Goal: Transaction & Acquisition: Download file/media

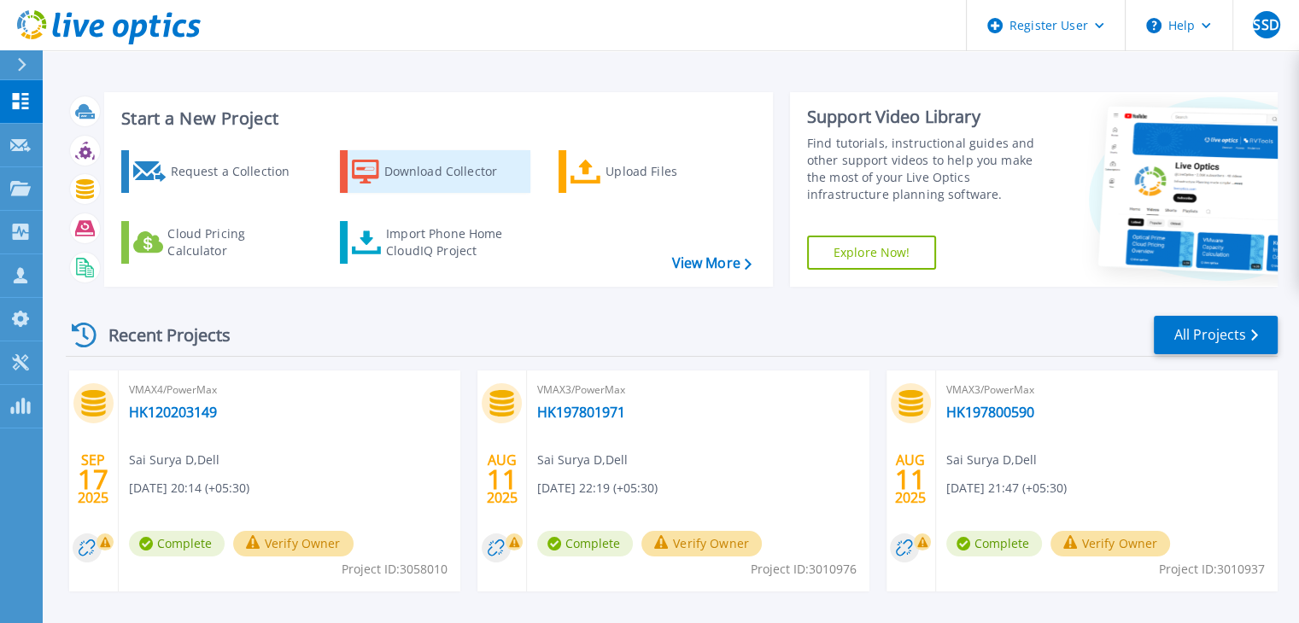
click at [430, 175] on div "Download Collector" at bounding box center [452, 172] width 137 height 34
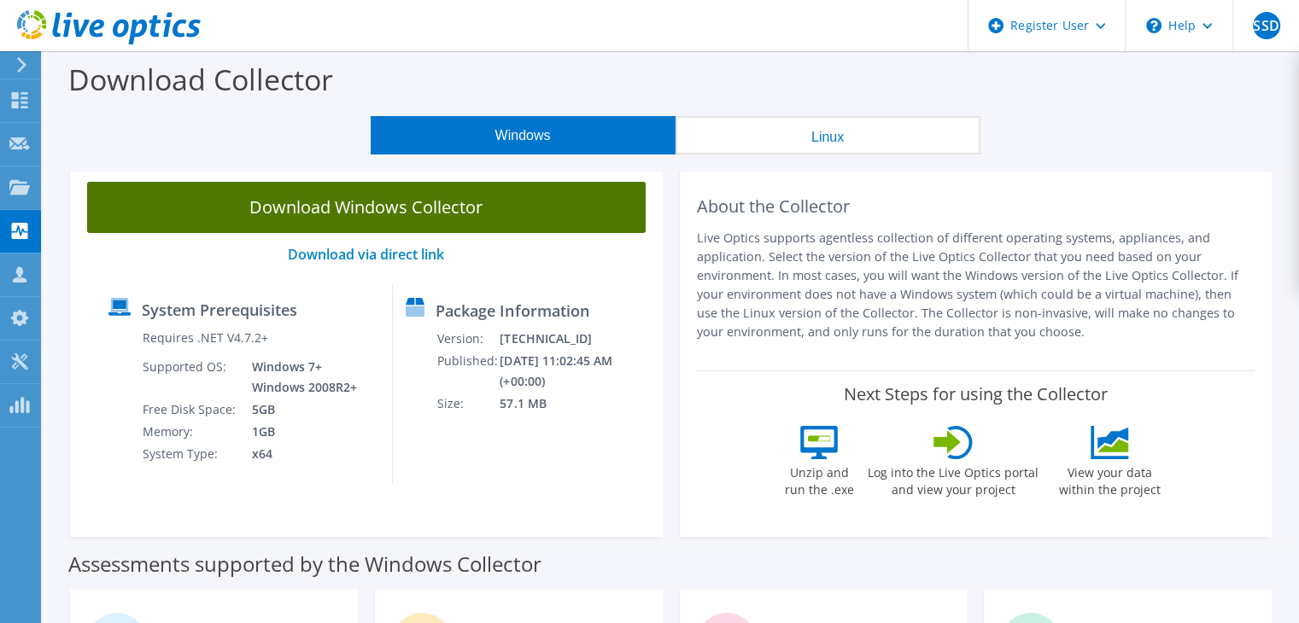
click at [428, 208] on link "Download Windows Collector" at bounding box center [366, 207] width 559 height 51
